Goal: Information Seeking & Learning: Learn about a topic

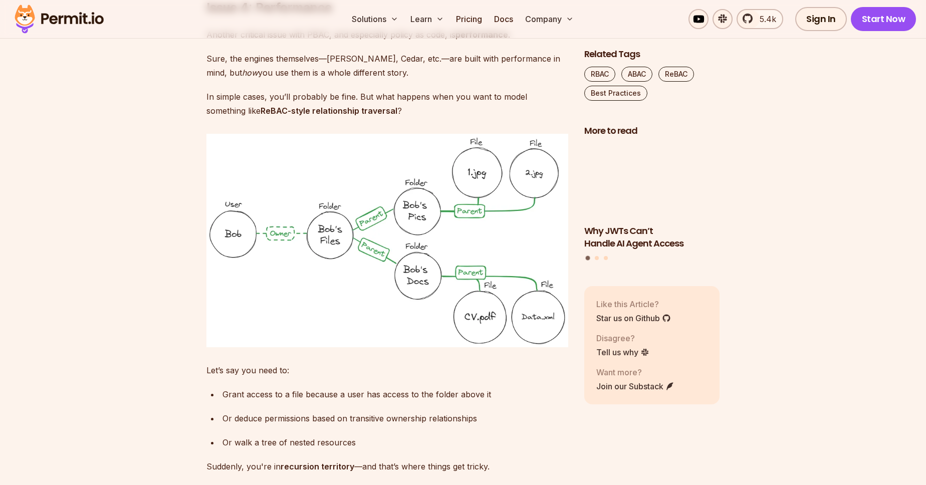
scroll to position [3083, 0]
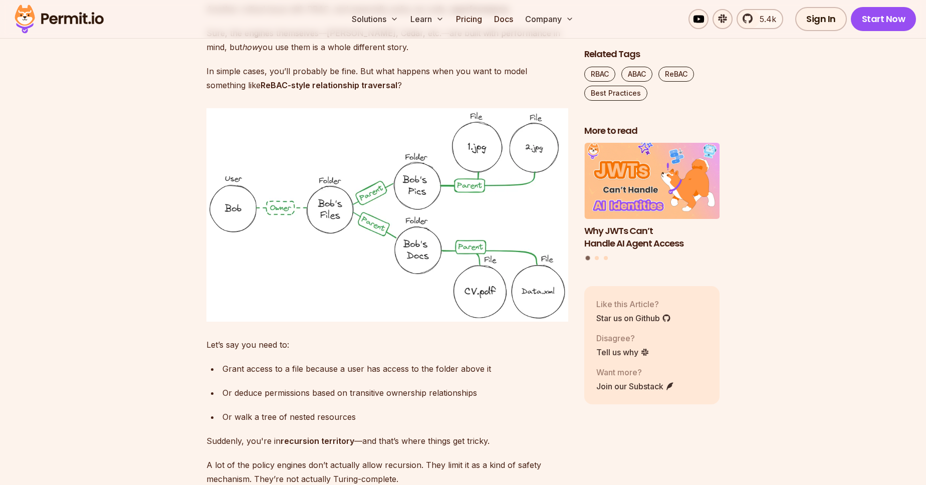
drag, startPoint x: 395, startPoint y: 217, endPoint x: 398, endPoint y: 225, distance: 8.9
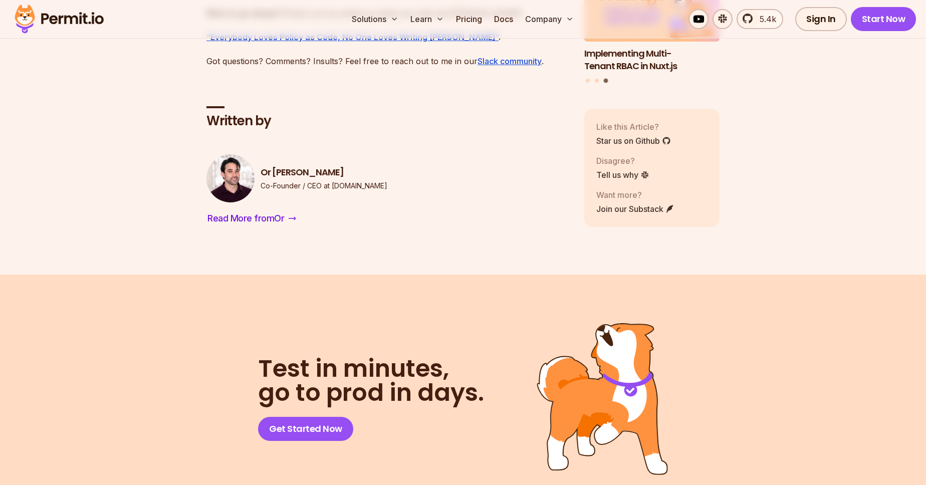
scroll to position [5082, 0]
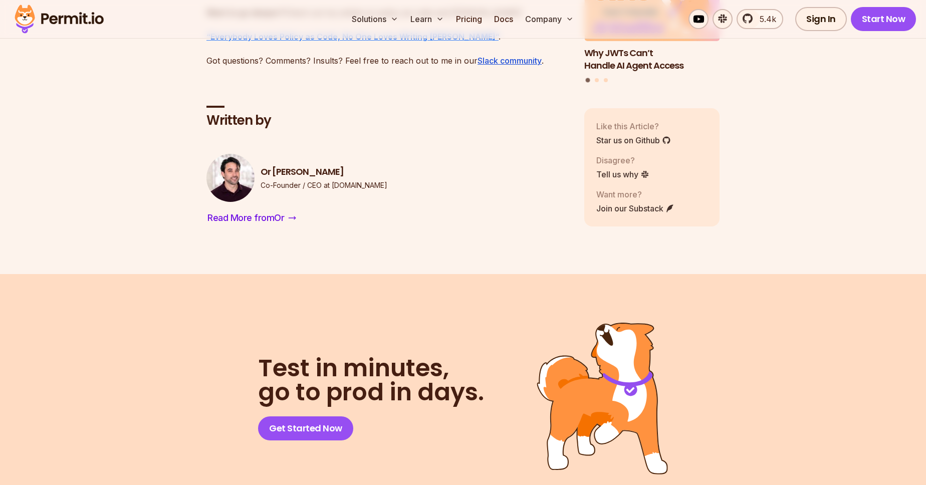
click at [339, 42] on strong "“Everybody Loves Policy as Code, No One Loves Writing [PERSON_NAME]”" at bounding box center [352, 37] width 292 height 10
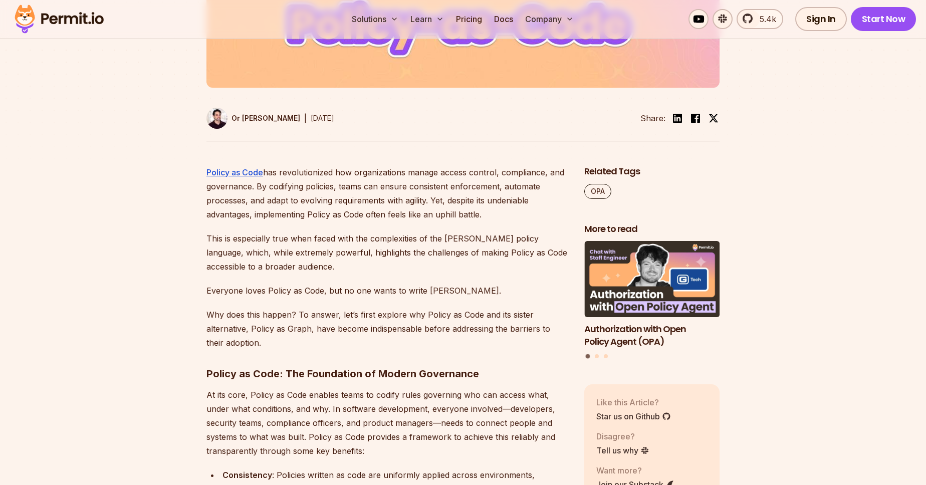
scroll to position [457, 0]
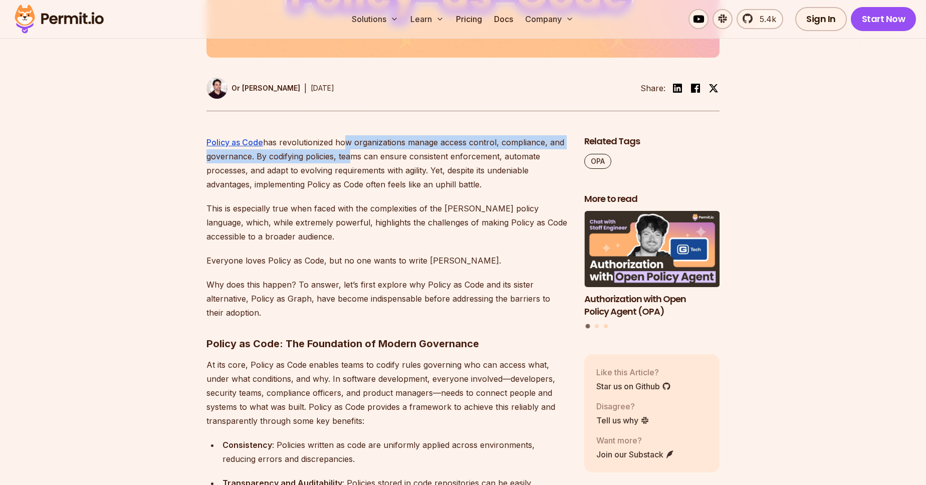
drag, startPoint x: 344, startPoint y: 150, endPoint x: 351, endPoint y: 152, distance: 7.0
click at [351, 152] on p "Policy as Code has revolutionized how organizations manage access control, comp…" at bounding box center [387, 163] width 362 height 56
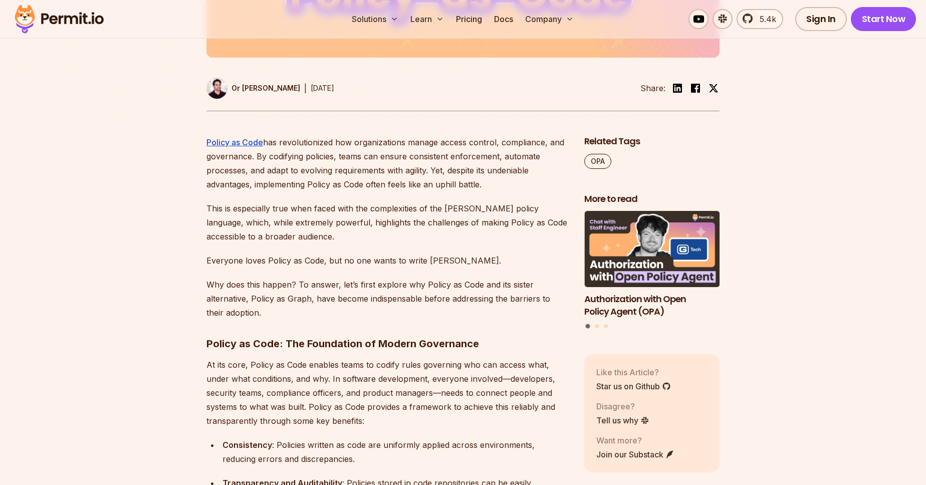
click at [393, 176] on p "Policy as Code has revolutionized how organizations manage access control, comp…" at bounding box center [387, 163] width 362 height 56
drag, startPoint x: 284, startPoint y: 158, endPoint x: 317, endPoint y: 170, distance: 35.6
click at [307, 163] on p "Policy as Code has revolutionized how organizations manage access control, comp…" at bounding box center [387, 163] width 362 height 56
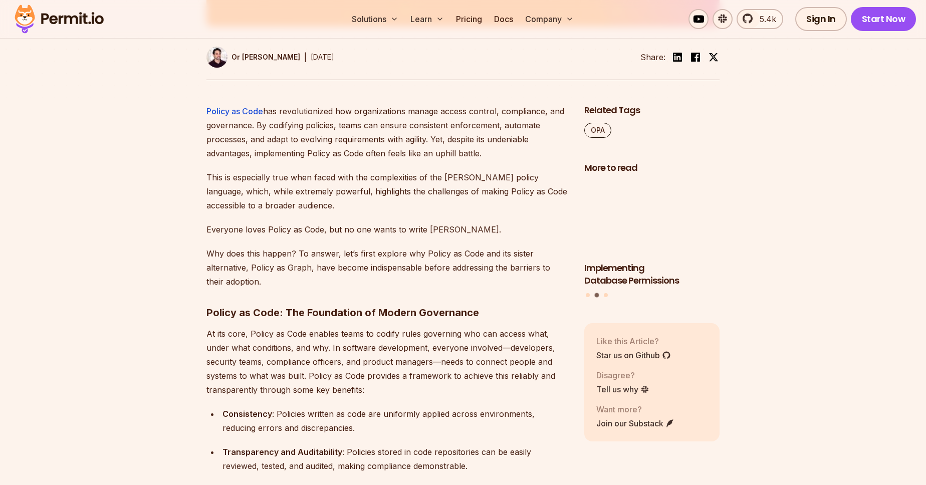
scroll to position [514, 0]
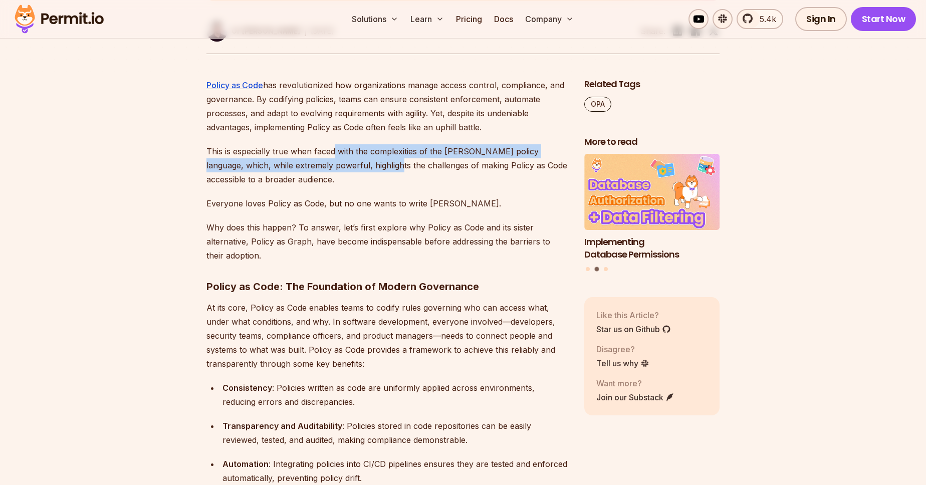
drag, startPoint x: 334, startPoint y: 153, endPoint x: 367, endPoint y: 165, distance: 35.8
click at [367, 165] on p "This is especially true when faced with the complexities of the Rego policy lan…" at bounding box center [387, 165] width 362 height 42
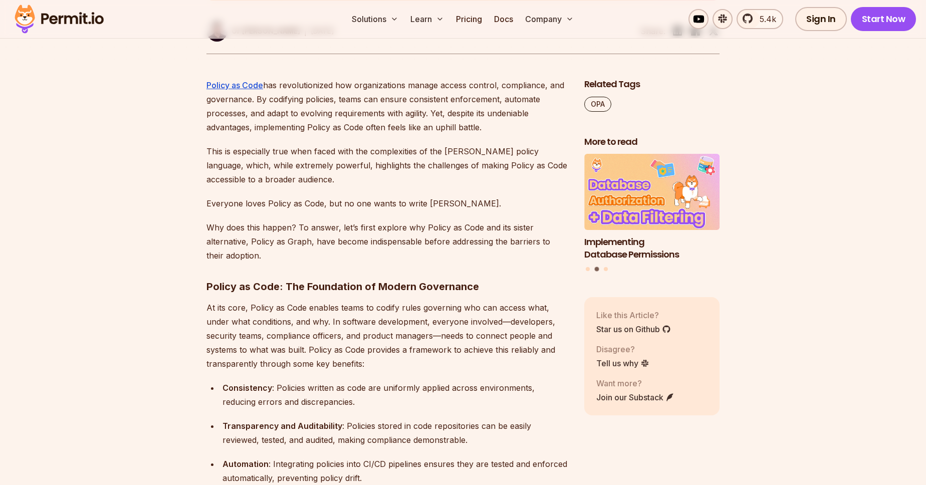
click at [360, 180] on p "This is especially true when faced with the complexities of the Rego policy lan…" at bounding box center [387, 165] width 362 height 42
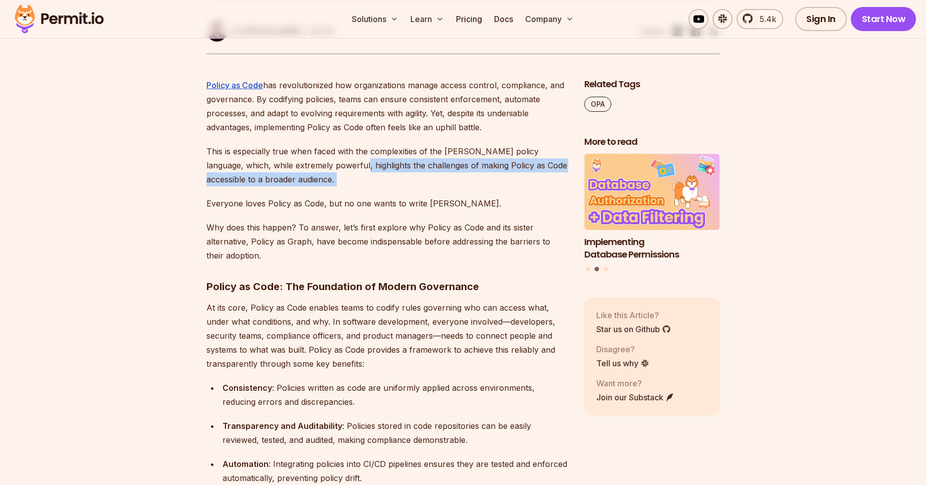
drag, startPoint x: 334, startPoint y: 167, endPoint x: 343, endPoint y: 193, distance: 27.1
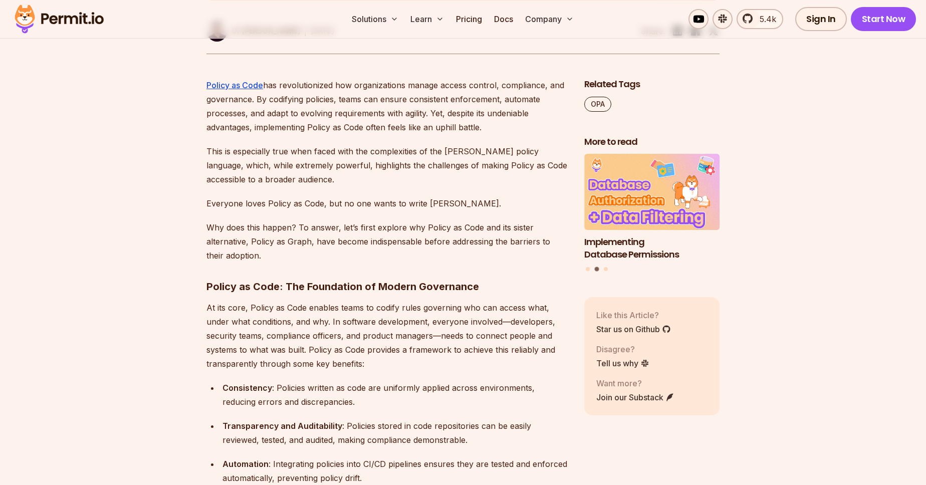
click at [329, 248] on p "Why does this happen? To answer, let’s first explore why Policy as Code and its…" at bounding box center [387, 241] width 362 height 42
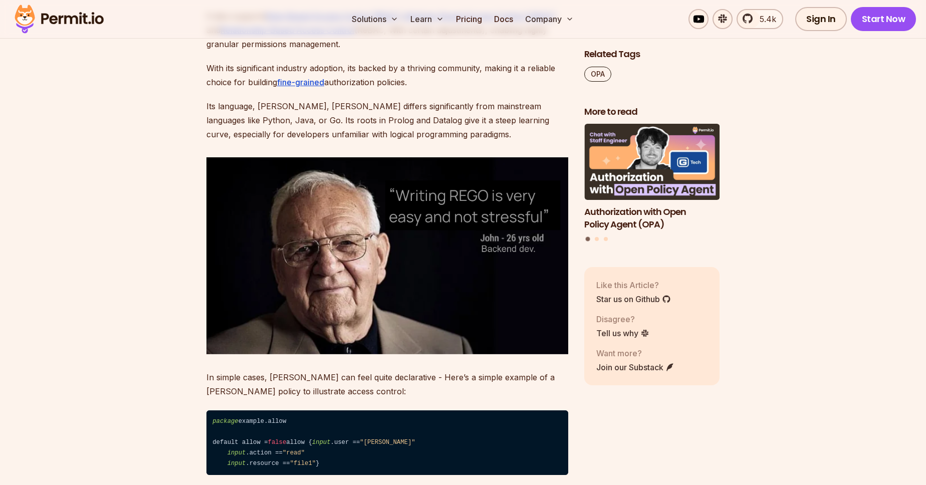
scroll to position [1199, 0]
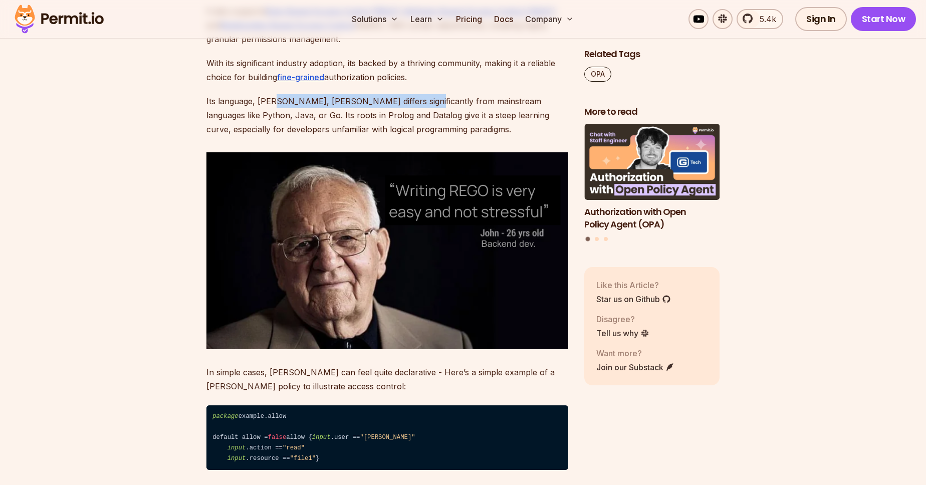
drag, startPoint x: 279, startPoint y: 107, endPoint x: 413, endPoint y: 106, distance: 134.2
click at [413, 106] on p "Its language, Rego, Rego differs significantly from mainstream languages like P…" at bounding box center [387, 115] width 362 height 42
click at [473, 117] on p "Its language, Rego, Rego differs significantly from mainstream languages like P…" at bounding box center [387, 115] width 362 height 42
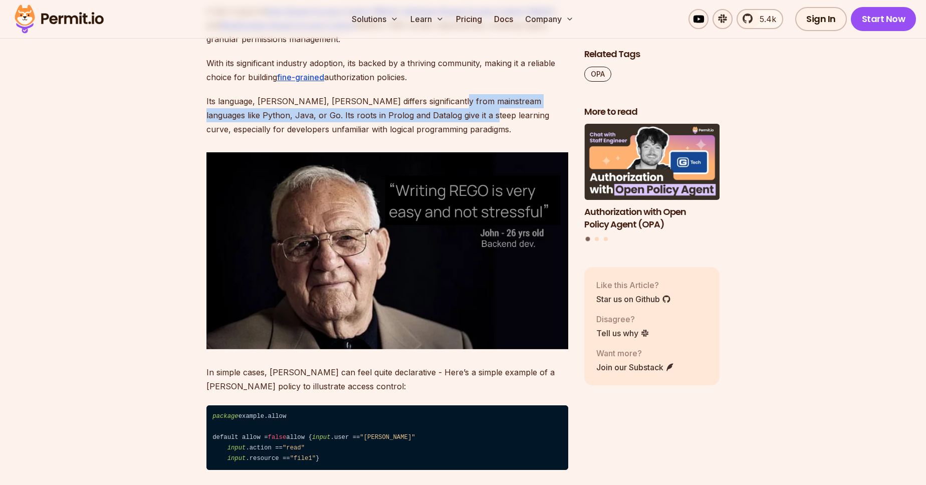
drag, startPoint x: 443, startPoint y: 101, endPoint x: 442, endPoint y: 118, distance: 16.6
click at [442, 118] on p "Its language, Rego, Rego differs significantly from mainstream languages like P…" at bounding box center [387, 115] width 362 height 42
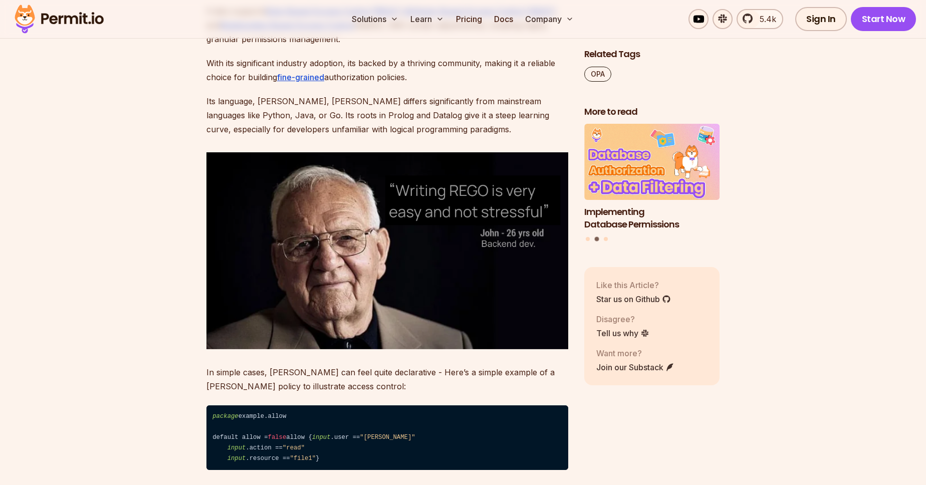
click at [454, 134] on p "Its language, Rego, Rego differs significantly from mainstream languages like P…" at bounding box center [387, 115] width 362 height 42
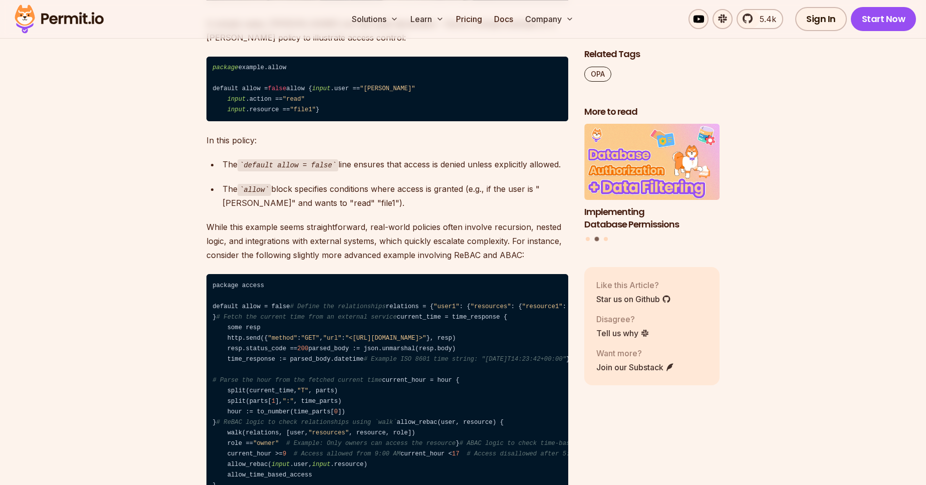
scroll to position [1542, 0]
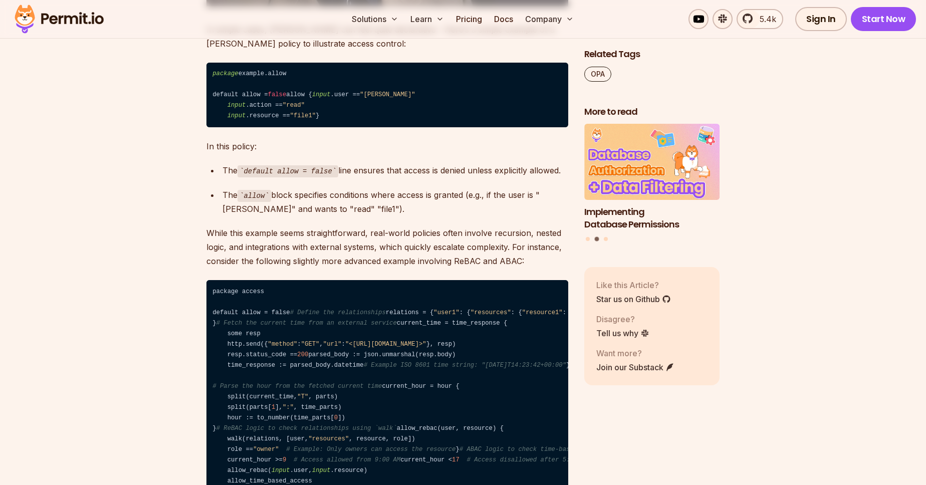
drag, startPoint x: 418, startPoint y: 211, endPoint x: 419, endPoint y: 221, distance: 10.1
click at [419, 216] on ul "The default allow = false line ensures that access is denied unless explicitly …" at bounding box center [387, 189] width 362 height 53
click at [408, 216] on div "The allow block specifies conditions where access is granted (e.g., if the user…" at bounding box center [395, 202] width 346 height 29
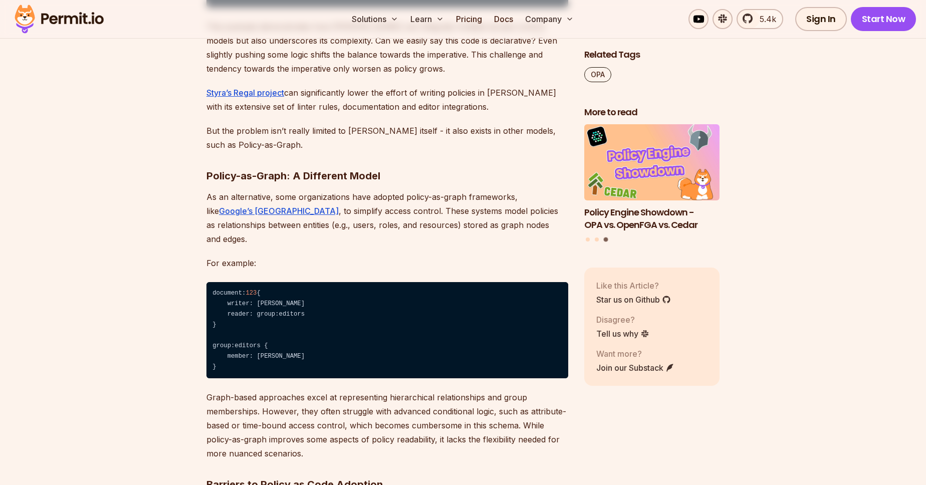
scroll to position [2056, 0]
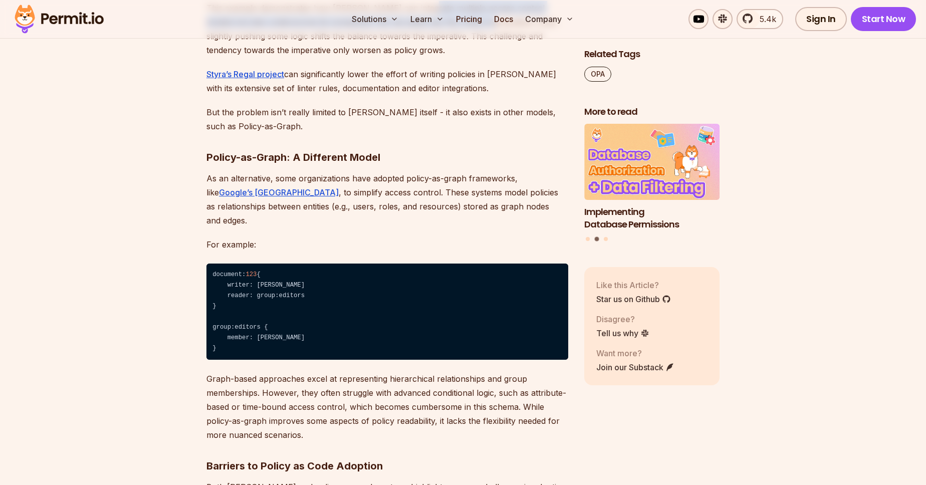
drag, startPoint x: 423, startPoint y: 346, endPoint x: 444, endPoint y: 360, distance: 25.3
click at [466, 57] on p "This example demonstrates how Rego can integrate multiple access control models…" at bounding box center [387, 29] width 362 height 56
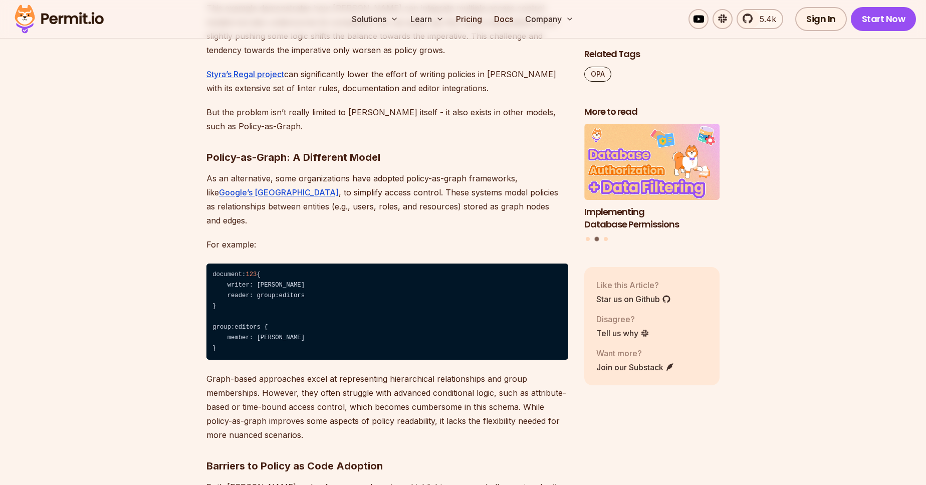
click at [322, 57] on p "This example demonstrates how Rego can integrate multiple access control models…" at bounding box center [387, 29] width 362 height 56
click at [320, 57] on p "This example demonstrates how Rego can integrate multiple access control models…" at bounding box center [387, 29] width 362 height 56
click at [335, 57] on p "This example demonstrates how Rego can integrate multiple access control models…" at bounding box center [387, 29] width 362 height 56
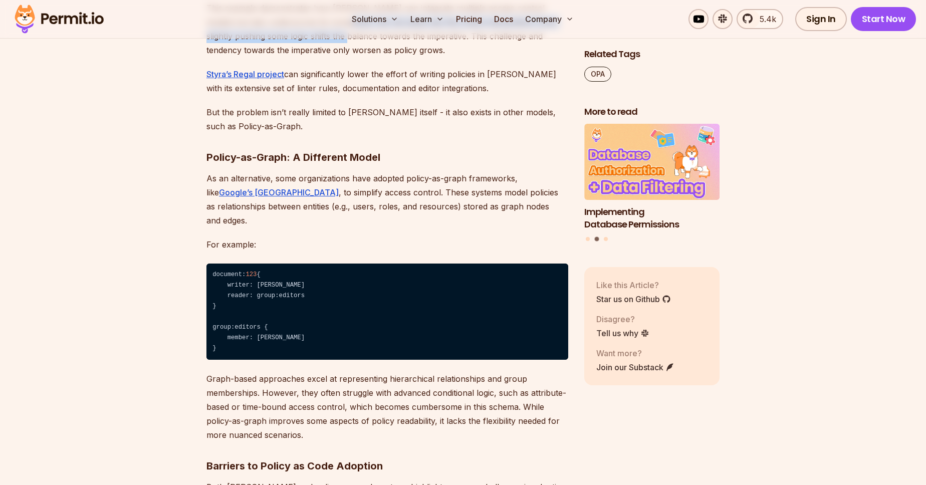
drag, startPoint x: 321, startPoint y: 362, endPoint x: 322, endPoint y: 372, distance: 10.1
click at [322, 57] on p "This example demonstrates how Rego can integrate multiple access control models…" at bounding box center [387, 29] width 362 height 56
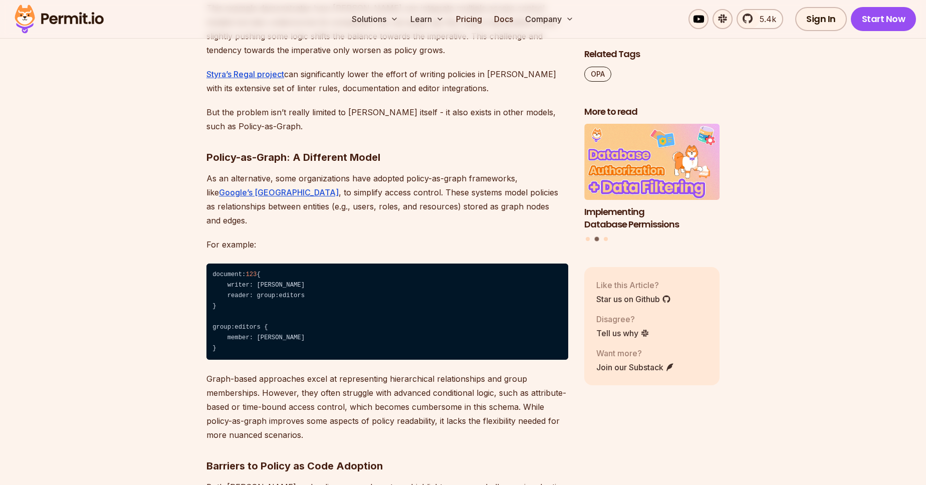
click at [468, 57] on p "This example demonstrates how Rego can integrate multiple access control models…" at bounding box center [387, 29] width 362 height 56
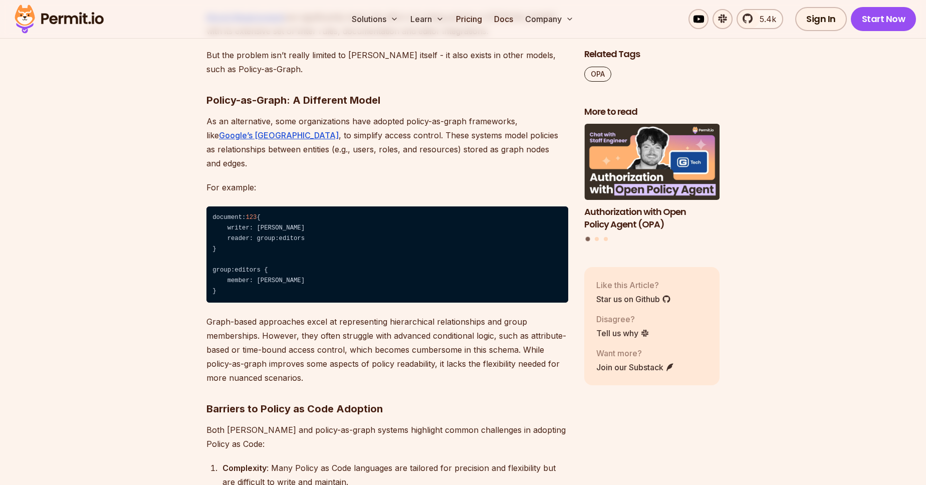
scroll to position [2170, 0]
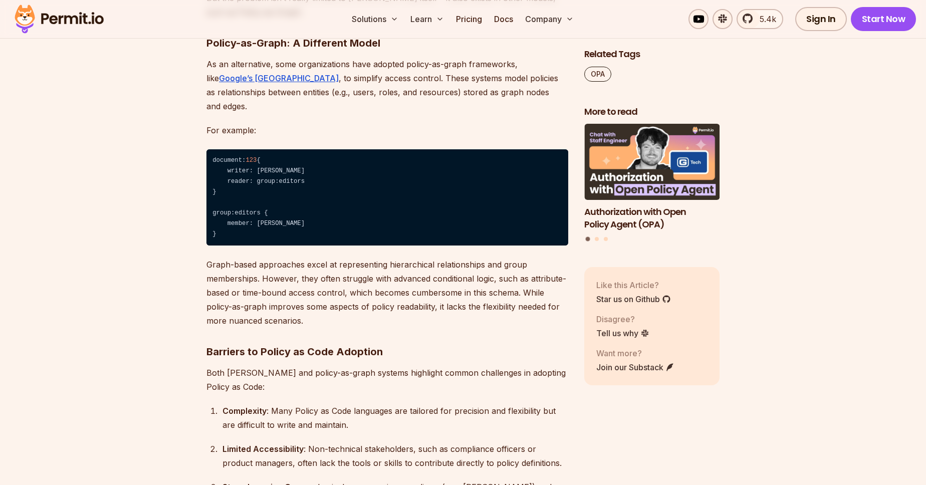
drag, startPoint x: 368, startPoint y: 299, endPoint x: 379, endPoint y: 305, distance: 12.1
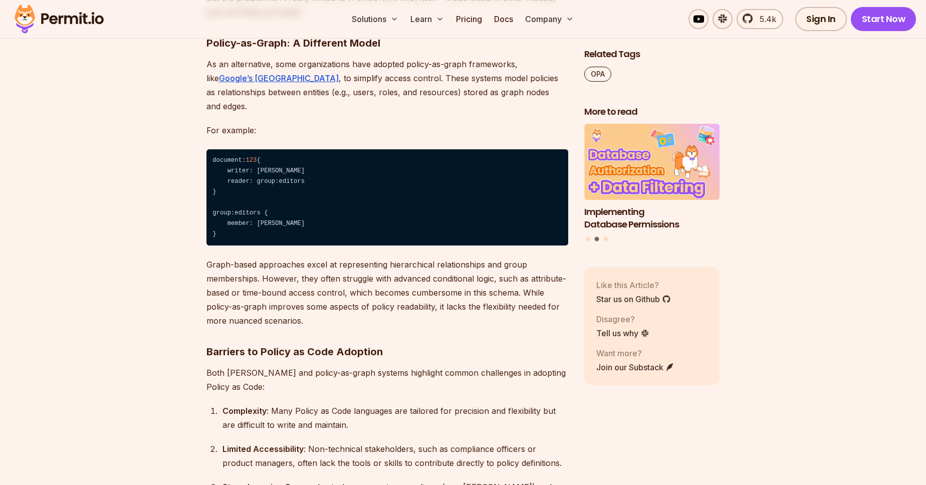
drag, startPoint x: 329, startPoint y: 315, endPoint x: 348, endPoint y: 327, distance: 22.9
click at [348, 327] on div "Policy as Code has revolutionized how organizations manage access control, comp…" at bounding box center [387, 49] width 362 height 3255
click at [309, 19] on p "But the problem isn’t really limited to Rego itself - it also exists in other m…" at bounding box center [387, 5] width 362 height 28
drag, startPoint x: 225, startPoint y: 337, endPoint x: 321, endPoint y: 342, distance: 96.3
click at [321, 19] on p "But the problem isn’t really limited to Rego itself - it also exists in other m…" at bounding box center [387, 5] width 362 height 28
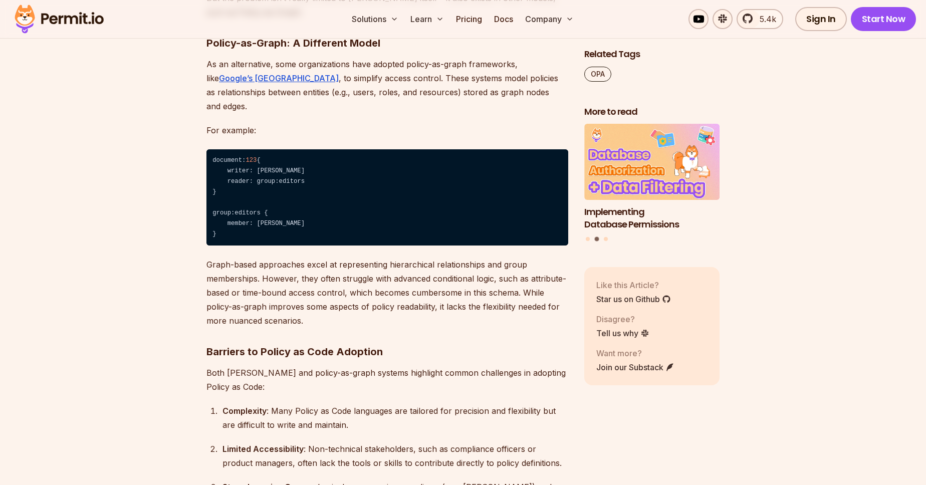
click at [367, 19] on p "But the problem isn’t really limited to Rego itself - it also exists in other m…" at bounding box center [387, 5] width 362 height 28
drag, startPoint x: 411, startPoint y: 336, endPoint x: 411, endPoint y: 348, distance: 12.0
click at [411, 19] on p "But the problem isn’t really limited to Rego itself - it also exists in other m…" at bounding box center [387, 5] width 362 height 28
click at [390, 19] on p "But the problem isn’t really limited to Rego itself - it also exists in other m…" at bounding box center [387, 5] width 362 height 28
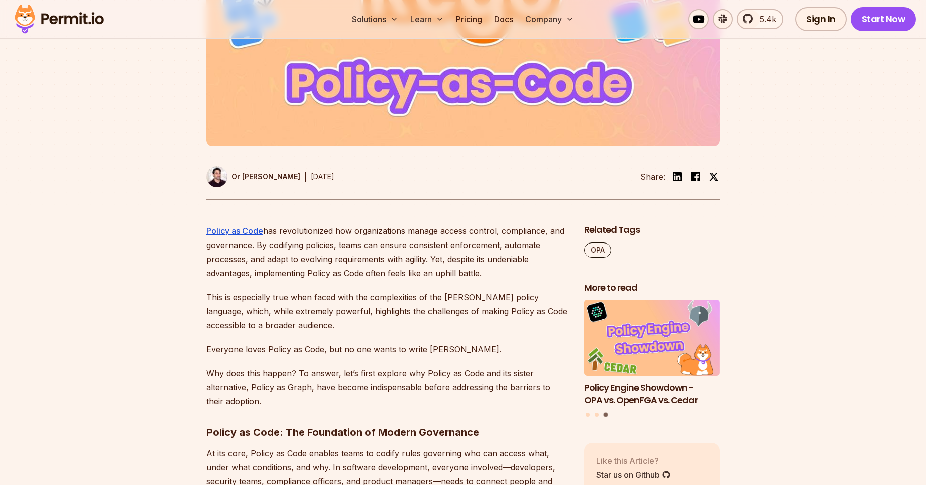
scroll to position [286, 0]
